Goal: Task Accomplishment & Management: Complete application form

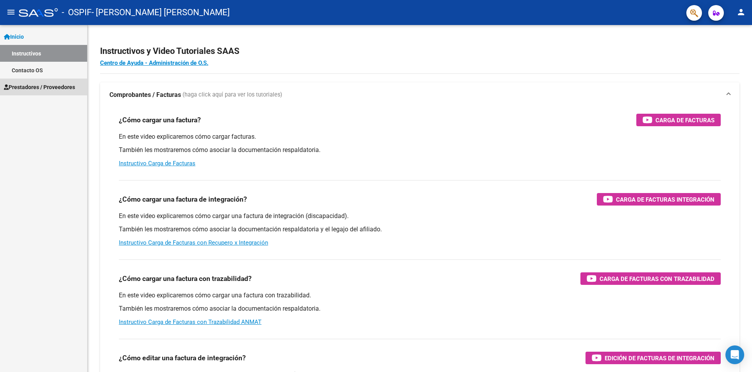
click at [36, 87] on span "Prestadores / Proveedores" at bounding box center [39, 87] width 71 height 9
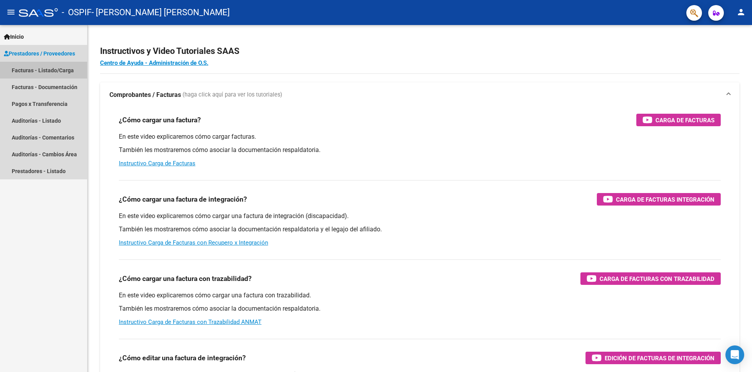
click at [39, 68] on link "Facturas - Listado/Carga" at bounding box center [43, 70] width 87 height 17
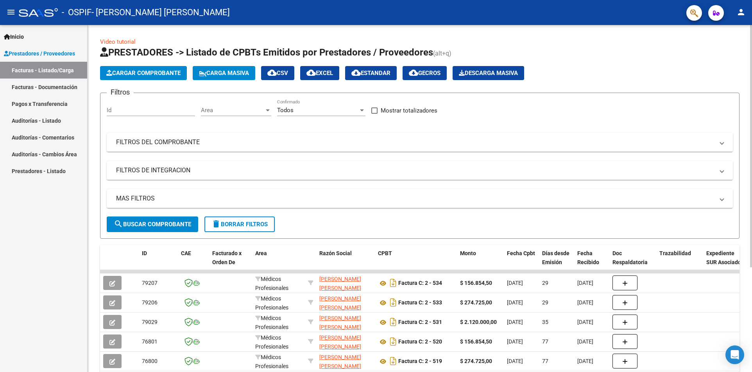
click at [146, 69] on button "Cargar Comprobante" at bounding box center [143, 73] width 87 height 14
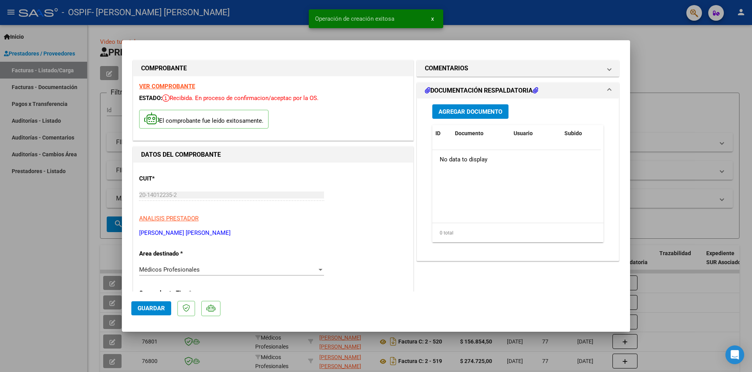
click at [151, 313] on button "Guardar" at bounding box center [151, 308] width 40 height 14
click at [498, 16] on div at bounding box center [376, 186] width 752 height 372
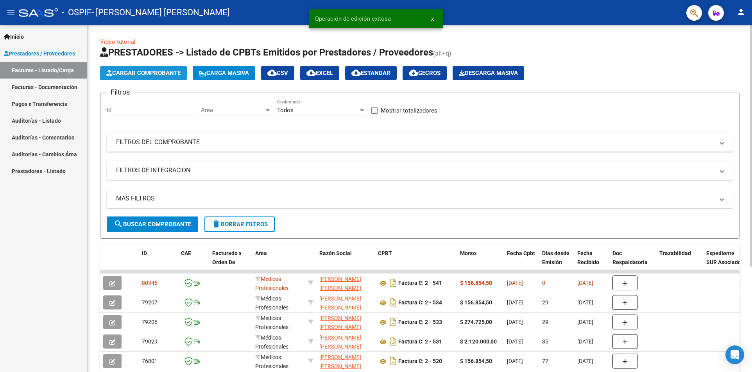
click at [120, 74] on span "Cargar Comprobante" at bounding box center [143, 73] width 74 height 7
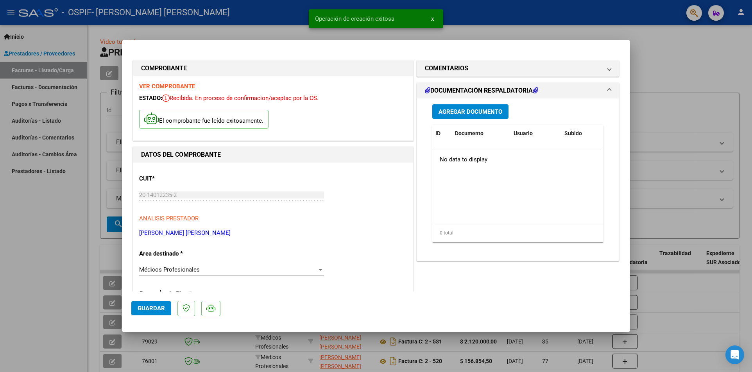
click at [154, 306] on span "Guardar" at bounding box center [151, 308] width 27 height 7
click at [30, 193] on div at bounding box center [376, 186] width 752 height 372
type input "$ 0,00"
